Goal: Navigation & Orientation: Go to known website

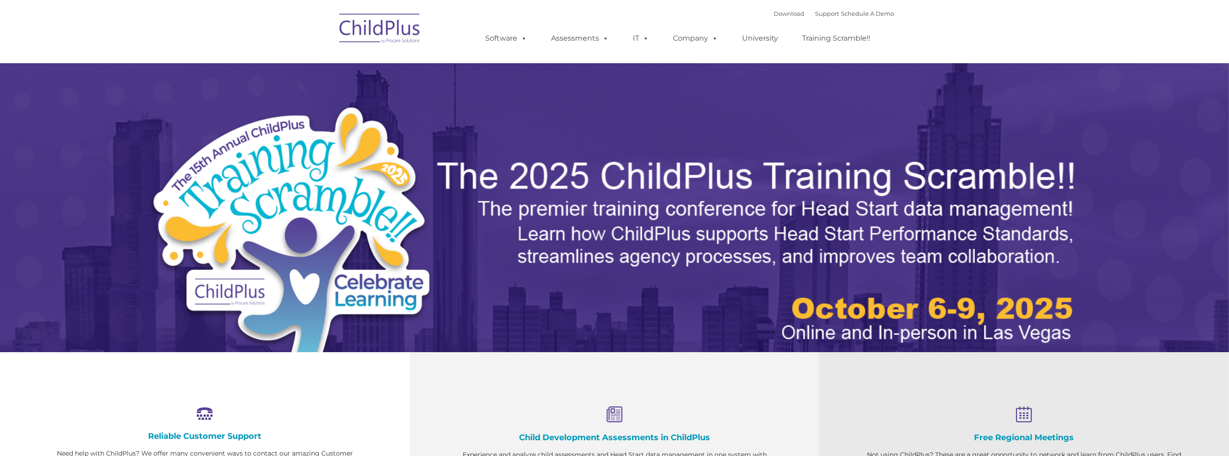
select select "MEDIUM"
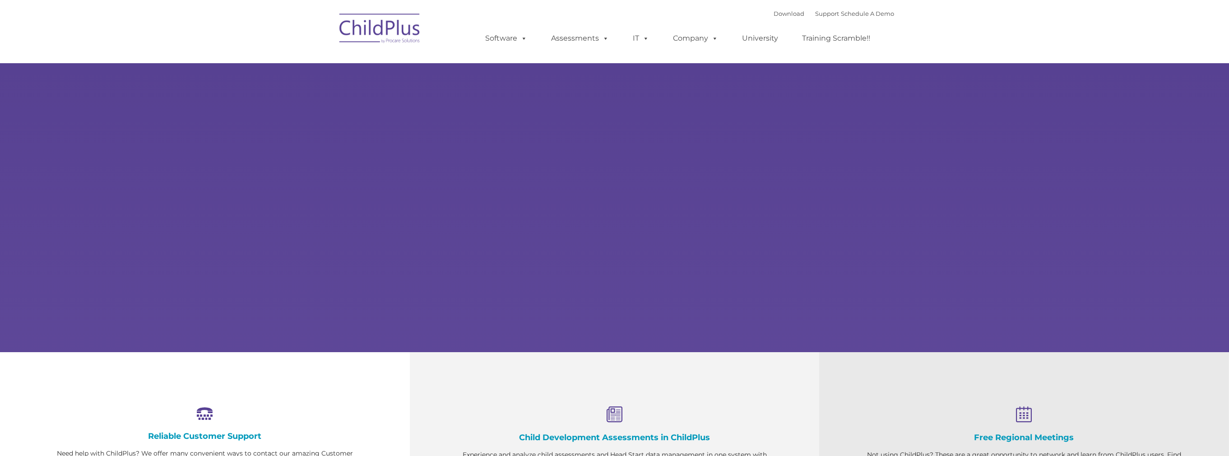
select select "MEDIUM"
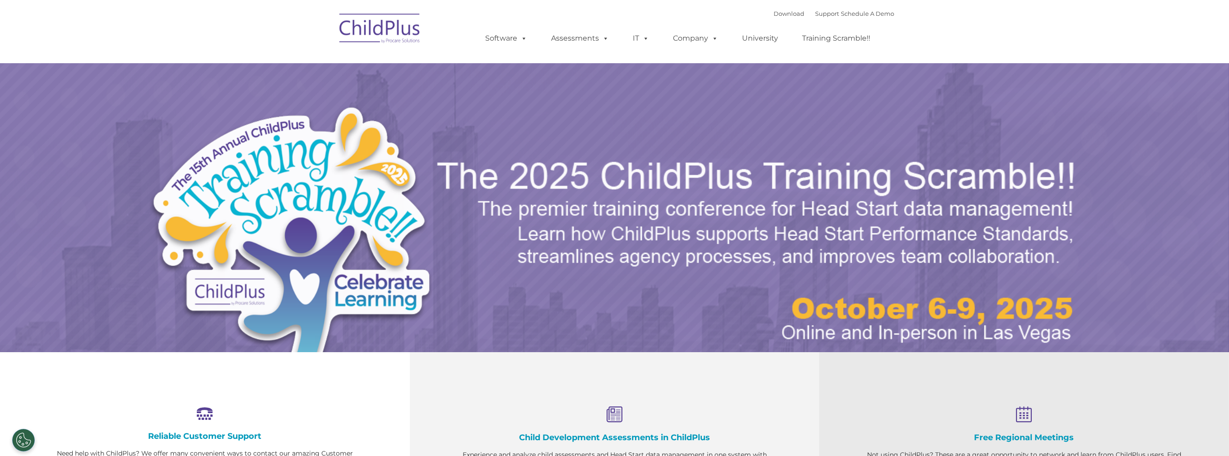
select select "MEDIUM"
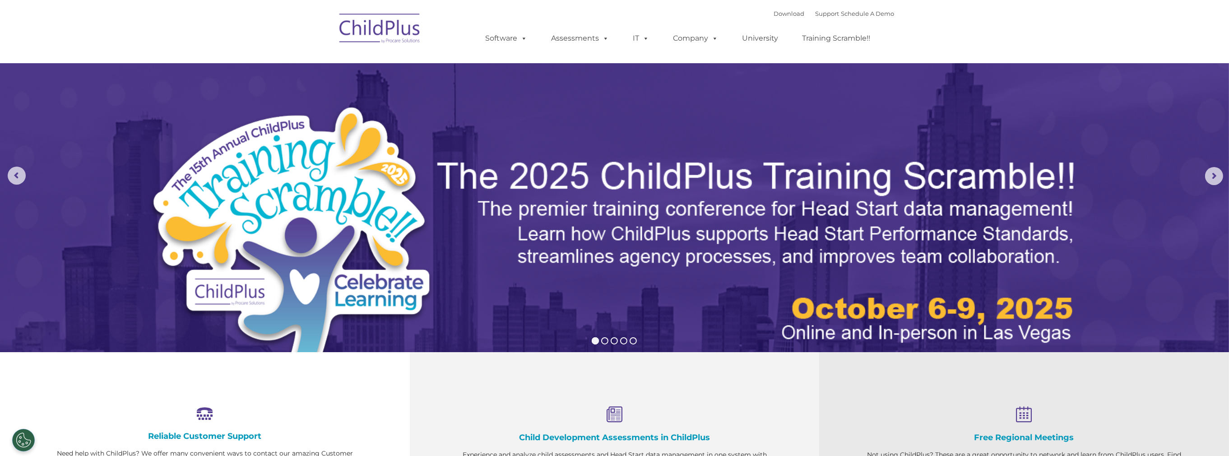
click at [371, 26] on img at bounding box center [380, 29] width 90 height 45
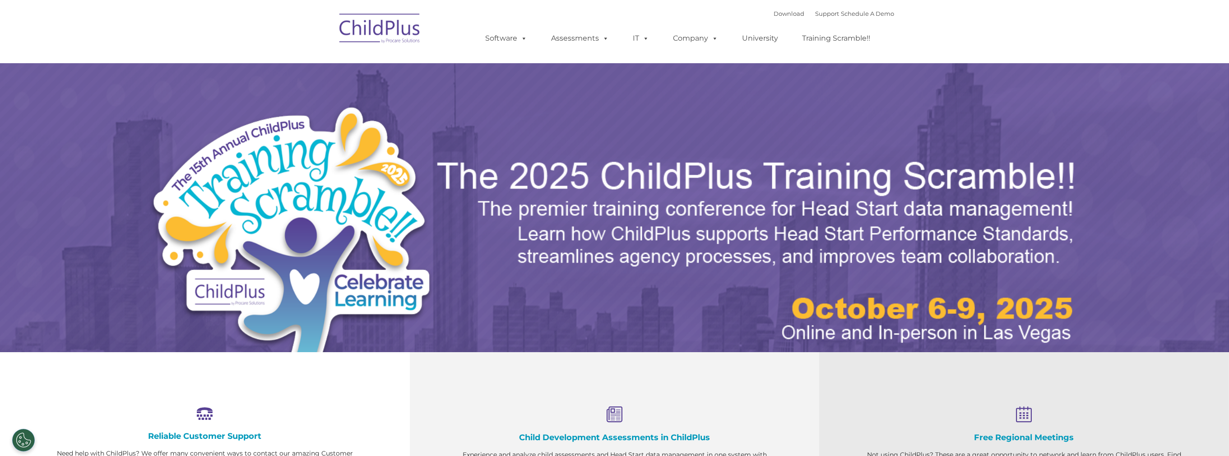
select select "MEDIUM"
